Goal: Complete application form: Complete application form

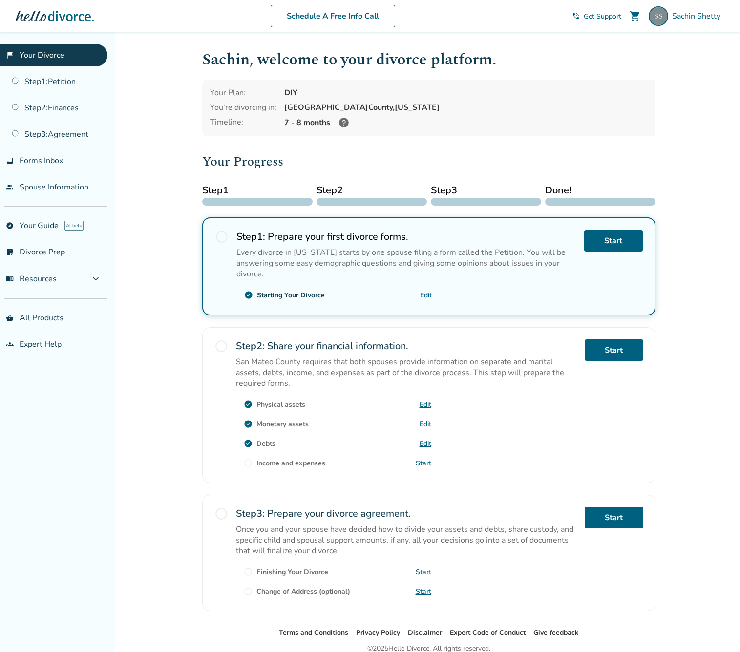
scroll to position [43, 0]
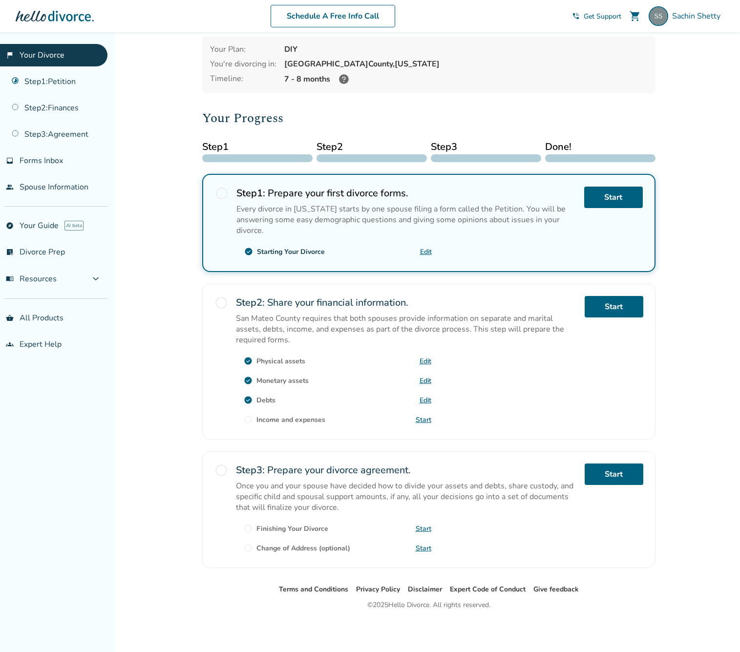
click at [512, 369] on div "Step 2 : Share your financial information. San Mateo County requires that both …" at bounding box center [406, 361] width 341 height 131
click at [425, 420] on link "Start" at bounding box center [424, 419] width 16 height 9
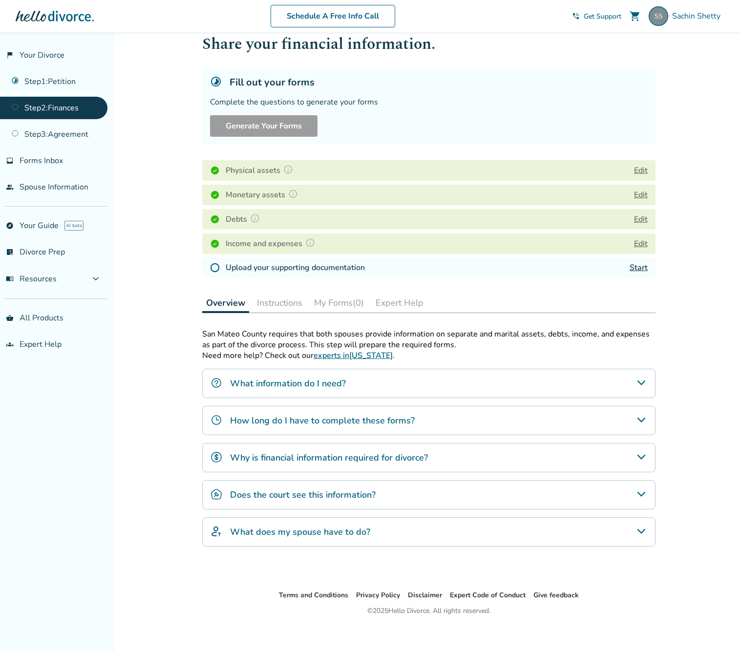
scroll to position [13, 0]
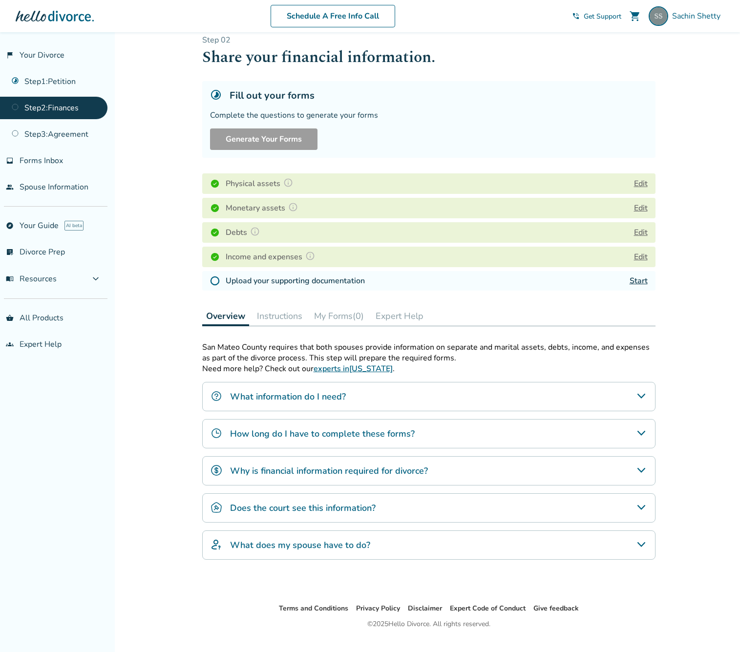
click at [637, 284] on link "Start" at bounding box center [639, 281] width 18 height 11
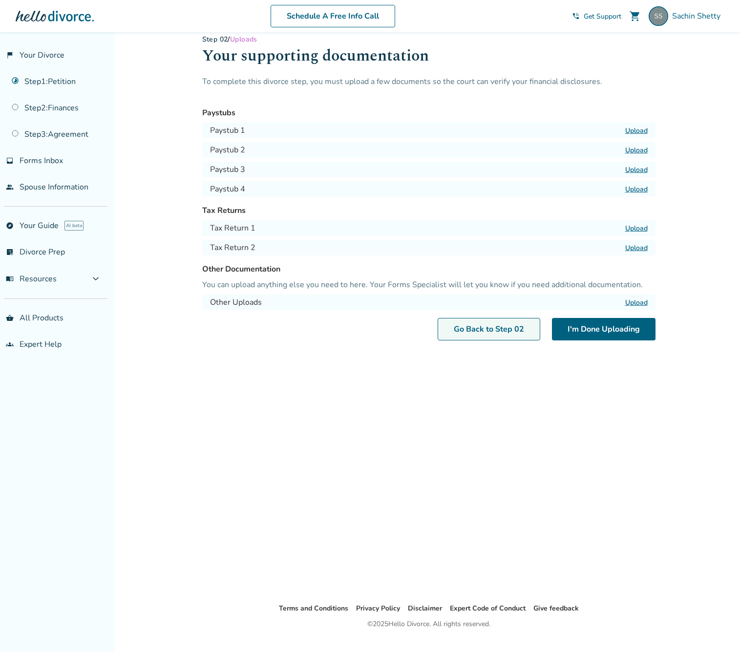
click at [513, 333] on link "Go Back to Step 0 2" at bounding box center [489, 329] width 103 height 22
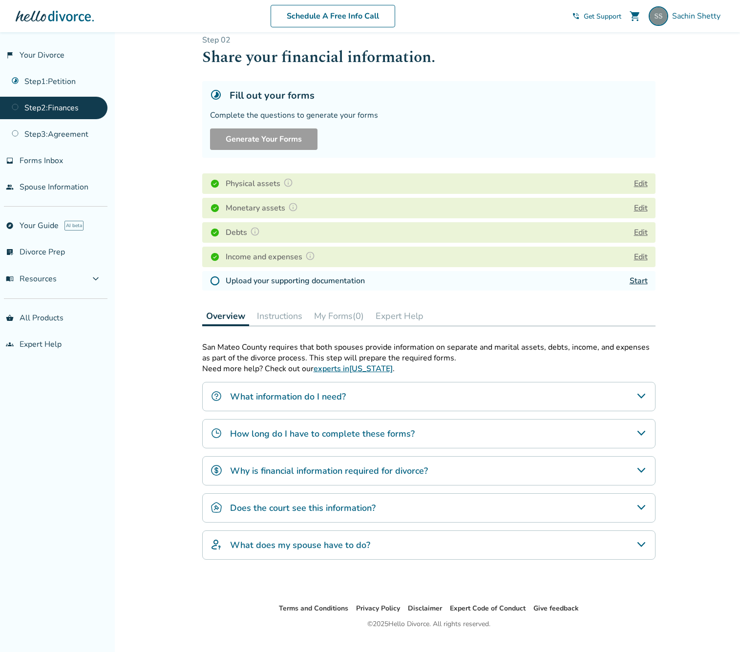
click at [637, 284] on link "Start" at bounding box center [639, 281] width 18 height 11
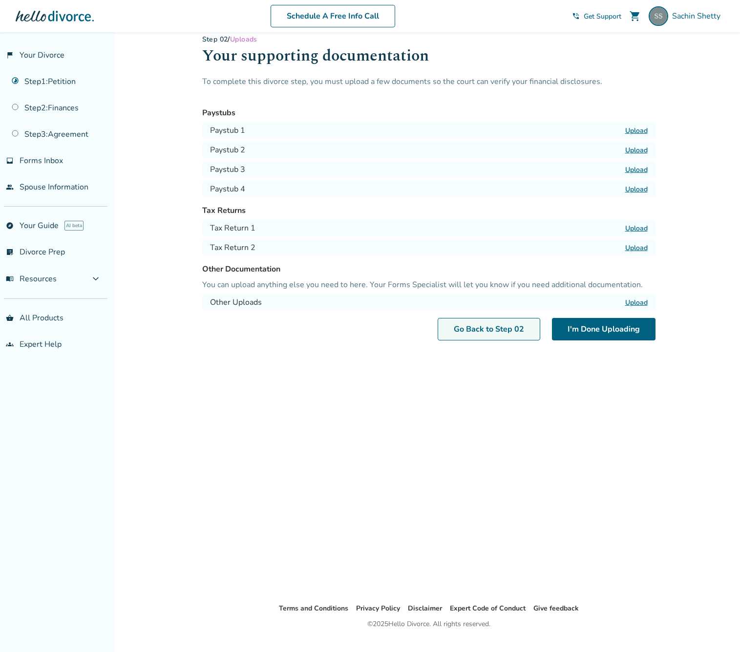
click at [490, 327] on link "Go Back to Step 0 2" at bounding box center [489, 329] width 103 height 22
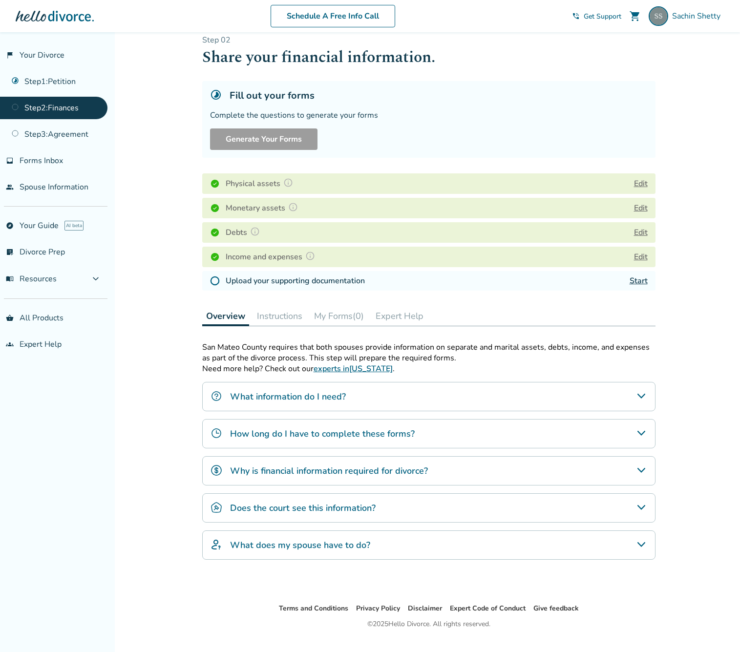
click at [636, 284] on link "Start" at bounding box center [639, 281] width 18 height 11
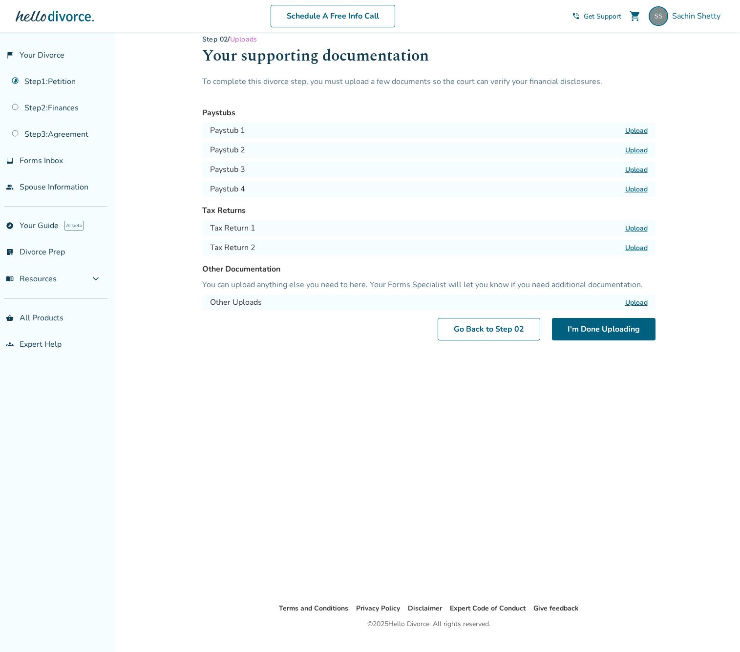
click at [636, 129] on label "Upload" at bounding box center [637, 130] width 22 height 9
click at [0, 0] on input "Upload" at bounding box center [0, 0] width 0 height 0
click at [633, 150] on label "Upload" at bounding box center [637, 150] width 22 height 9
click at [0, 0] on input "Upload" at bounding box center [0, 0] width 0 height 0
click at [634, 172] on label "Upload" at bounding box center [637, 169] width 22 height 9
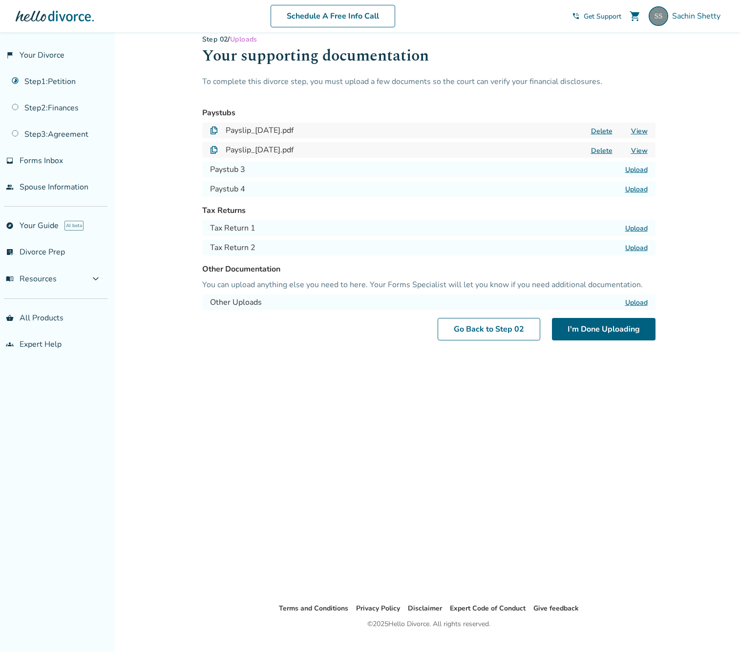
click at [0, 0] on input "Upload" at bounding box center [0, 0] width 0 height 0
click at [634, 189] on label "Upload" at bounding box center [637, 189] width 22 height 9
click at [0, 0] on input "Upload" at bounding box center [0, 0] width 0 height 0
click at [519, 331] on link "Go Back to Step 0 2" at bounding box center [489, 329] width 103 height 22
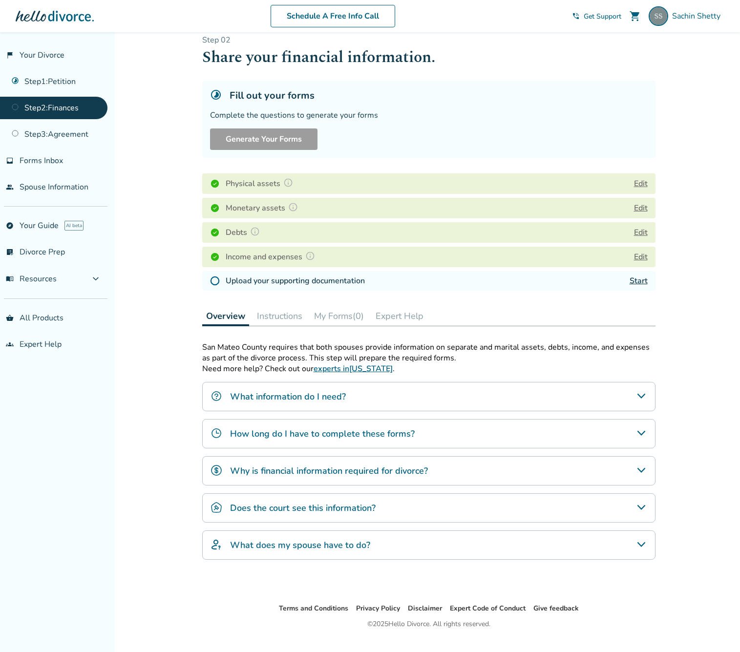
click at [638, 285] on link "Start" at bounding box center [639, 281] width 18 height 11
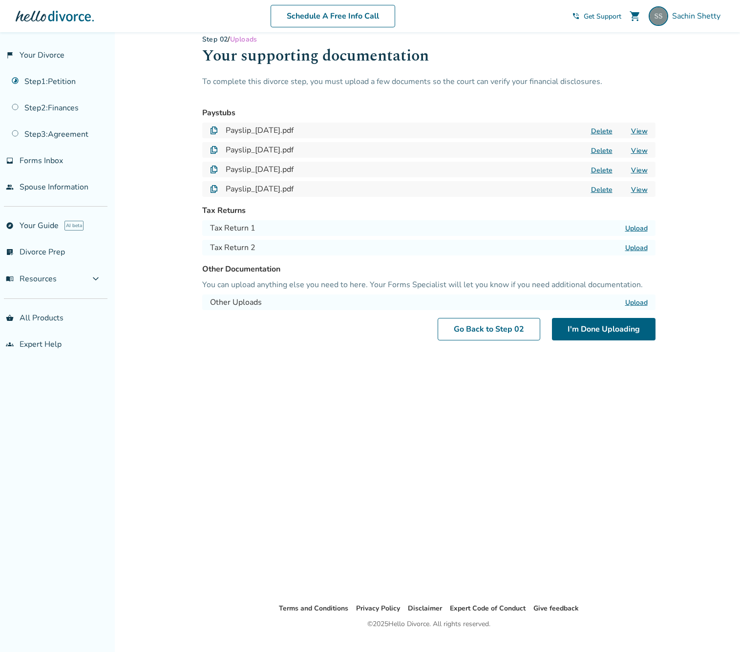
click at [637, 300] on label "Upload" at bounding box center [637, 302] width 22 height 9
click at [0, 0] on input "Upload" at bounding box center [0, 0] width 0 height 0
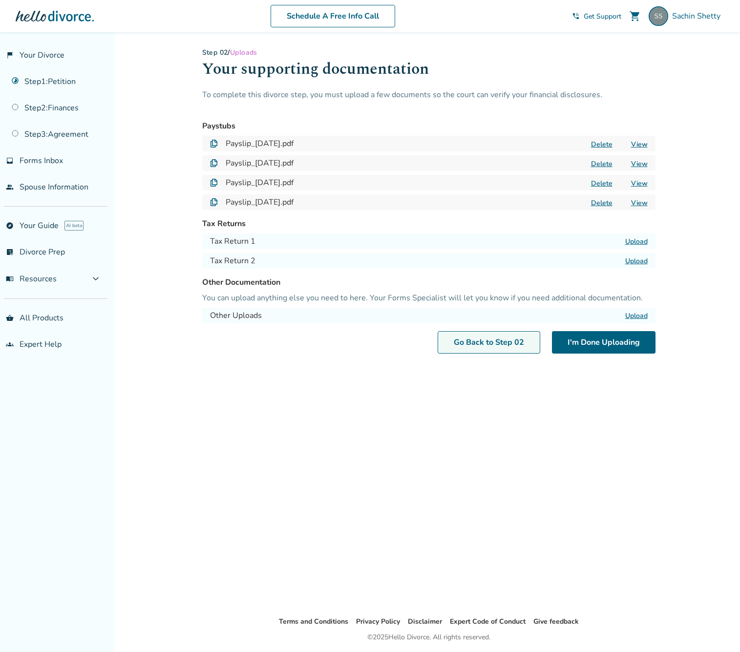
click at [489, 344] on link "Go Back to Step 0 2" at bounding box center [489, 342] width 103 height 22
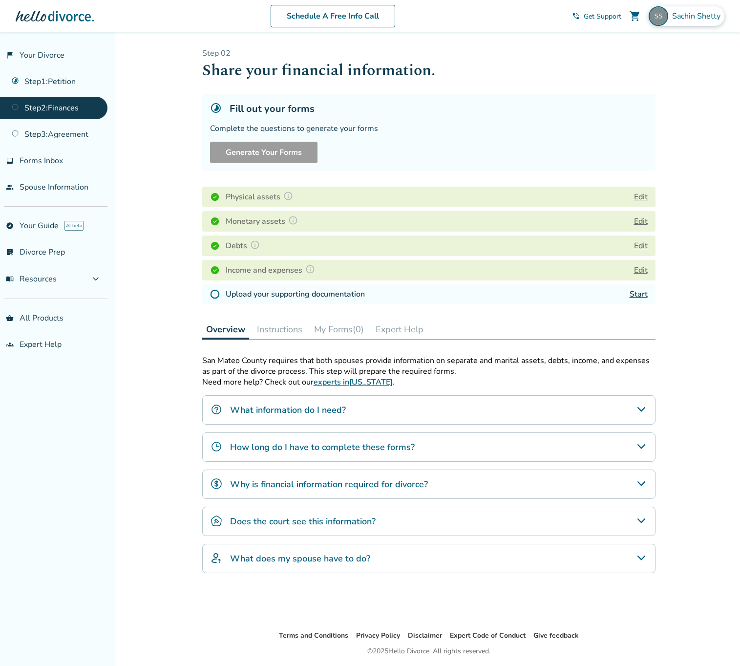
click at [676, 16] on span "Sachin Shetty" at bounding box center [698, 16] width 52 height 11
